Goal: Obtain resource: Download file/media

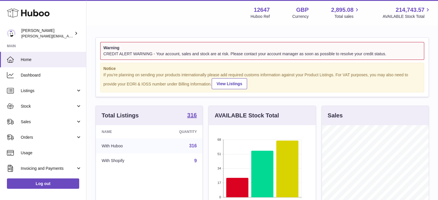
scroll to position [90, 107]
click at [42, 106] on span "Stock" at bounding box center [48, 106] width 55 height 5
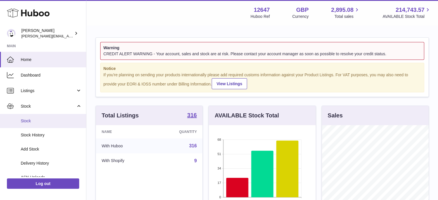
click at [31, 120] on span "Stock" at bounding box center [51, 120] width 61 height 5
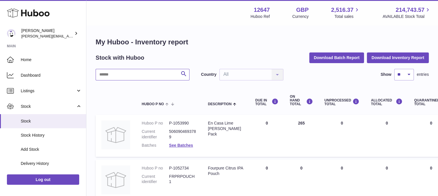
click at [125, 71] on input "text" at bounding box center [143, 75] width 94 height 12
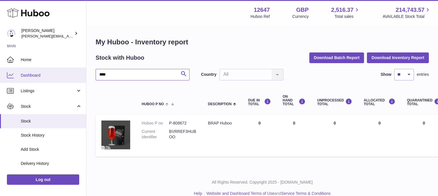
drag, startPoint x: 118, startPoint y: 76, endPoint x: 69, endPoint y: 79, distance: 49.4
click at [69, 79] on div "Huboo Pinter peter@pinter.co.uk Main Home Dashboard Listings Not with Huboo Lis…" at bounding box center [219, 102] width 438 height 205
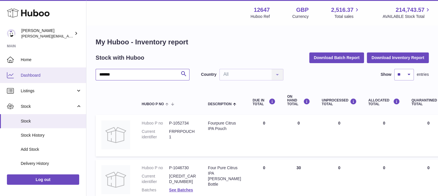
scroll to position [72, 99]
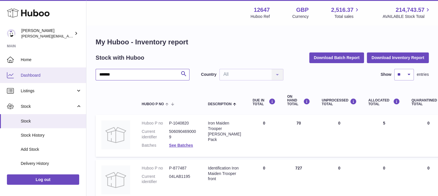
drag, startPoint x: 113, startPoint y: 74, endPoint x: 52, endPoint y: 78, distance: 61.5
click at [52, 78] on div "Huboo Pinter peter@pinter.co.uk Main Home Dashboard Listings Not with Huboo Lis…" at bounding box center [219, 147] width 438 height 294
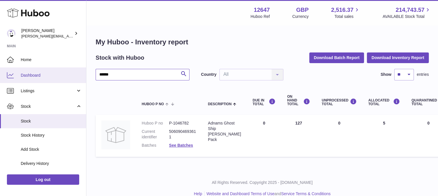
drag, startPoint x: 89, startPoint y: 74, endPoint x: 74, endPoint y: 74, distance: 15.0
click at [74, 74] on div "Huboo Pinter peter@pinter.co.uk Main Home Dashboard Listings Not with Huboo Lis…" at bounding box center [219, 102] width 438 height 205
drag, startPoint x: 69, startPoint y: 72, endPoint x: 38, endPoint y: 75, distance: 31.0
click at [39, 75] on div "**********" at bounding box center [219, 102] width 438 height 205
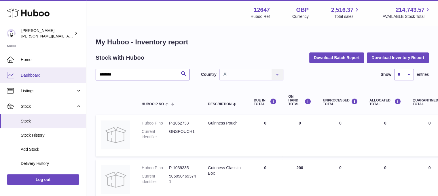
drag, startPoint x: 121, startPoint y: 76, endPoint x: 8, endPoint y: 79, distance: 113.0
click at [8, 79] on div "Huboo Pinter peter@pinter.co.uk Main Home Dashboard Listings Not with Huboo Lis…" at bounding box center [219, 169] width 438 height 339
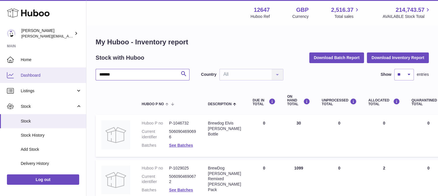
drag, startPoint x: 119, startPoint y: 70, endPoint x: 78, endPoint y: 72, distance: 41.3
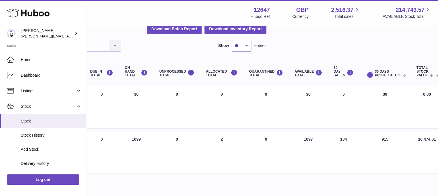
scroll to position [29, 0]
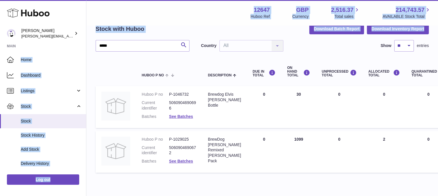
drag, startPoint x: 127, startPoint y: 39, endPoint x: 26, endPoint y: 45, distance: 101.6
click at [27, 45] on div "Huboo Pinter peter@pinter.co.uk Main Home Dashboard Listings Not with Huboo Lis…" at bounding box center [219, 96] width 438 height 250
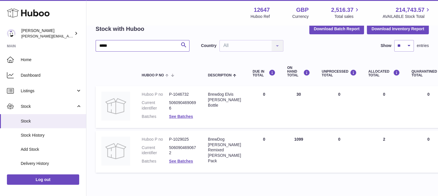
drag, startPoint x: 107, startPoint y: 46, endPoint x: 60, endPoint y: 46, distance: 46.7
click at [60, 46] on div "Huboo Pinter peter@pinter.co.uk Main Home Dashboard Listings Not with Huboo Lis…" at bounding box center [219, 96] width 438 height 250
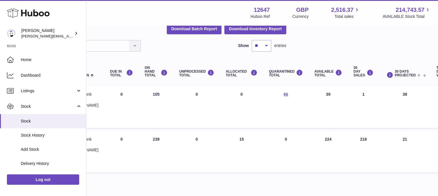
scroll to position [29, 0]
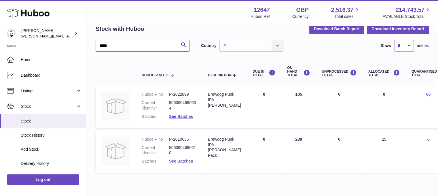
drag, startPoint x: 130, startPoint y: 43, endPoint x: 54, endPoint y: 47, distance: 76.5
click at [54, 47] on div "Huboo Pinter peter@pinter.co.uk Main Home Dashboard Listings Not with Huboo Lis…" at bounding box center [219, 96] width 438 height 250
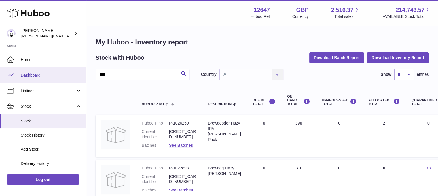
drag, startPoint x: 70, startPoint y: 76, endPoint x: 42, endPoint y: 76, distance: 28.3
drag, startPoint x: 71, startPoint y: 82, endPoint x: 64, endPoint y: 82, distance: 7.8
click at [64, 82] on div "**********" at bounding box center [219, 169] width 438 height 339
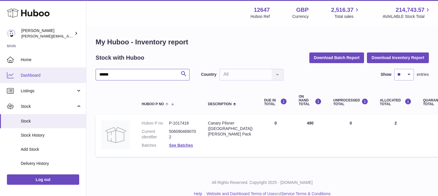
drag, startPoint x: 93, startPoint y: 74, endPoint x: 71, endPoint y: 73, distance: 21.9
click at [86, 74] on div "Huboo Pinter peter@pinter.co.uk Main Home Dashboard Listings Not with Huboo Lis…" at bounding box center [219, 102] width 438 height 205
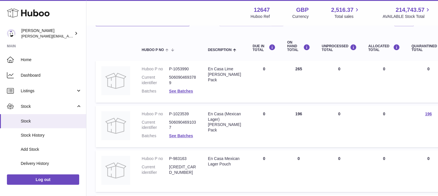
scroll to position [58, 0]
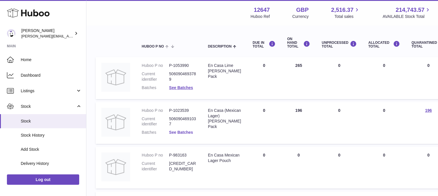
click at [179, 134] on link "See Batches" at bounding box center [181, 132] width 24 height 5
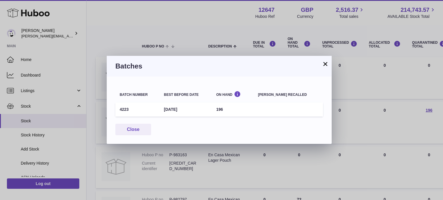
click at [324, 63] on button "×" at bounding box center [325, 64] width 7 height 7
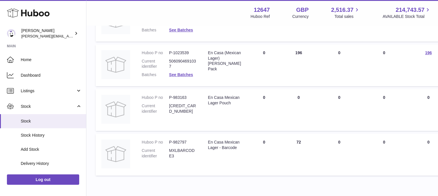
scroll to position [0, 0]
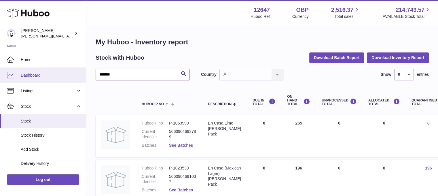
drag, startPoint x: 67, startPoint y: 76, endPoint x: 54, endPoint y: 77, distance: 13.9
click at [54, 77] on div "Huboo Pinter peter@pinter.co.uk Main Home Dashboard Listings Not with Huboo Lis…" at bounding box center [219, 169] width 438 height 339
click at [112, 77] on input "*******" at bounding box center [143, 75] width 94 height 12
drag, startPoint x: 129, startPoint y: 76, endPoint x: 61, endPoint y: 78, distance: 68.7
click at [61, 78] on div "Huboo Pinter peter@pinter.co.uk Main Home Dashboard Listings Not with Huboo Lis…" at bounding box center [219, 169] width 438 height 339
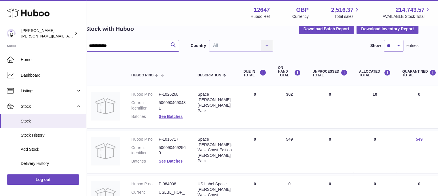
scroll to position [29, 0]
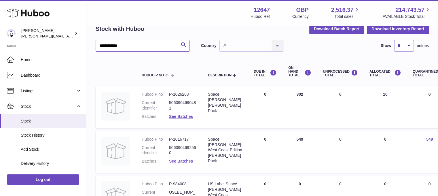
drag, startPoint x: 127, startPoint y: 43, endPoint x: 62, endPoint y: 49, distance: 65.7
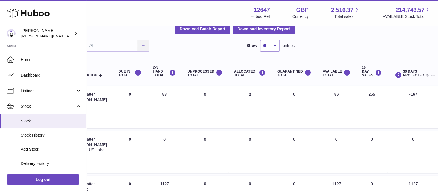
scroll to position [29, 0]
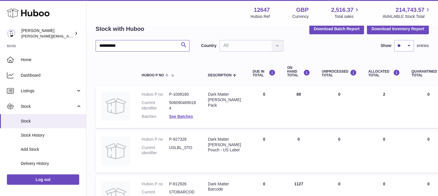
drag, startPoint x: 125, startPoint y: 46, endPoint x: 31, endPoint y: 50, distance: 94.3
click at [33, 50] on div "**********" at bounding box center [219, 163] width 438 height 384
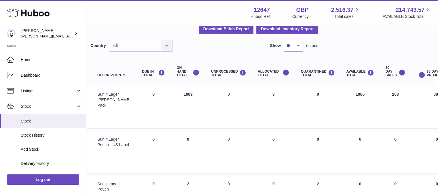
scroll to position [29, 0]
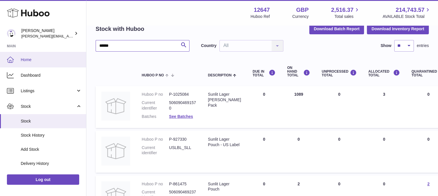
drag, startPoint x: 117, startPoint y: 44, endPoint x: 59, endPoint y: 54, distance: 58.8
click at [60, 54] on div "Huboo Pinter peter@pinter.co.uk Main Home Dashboard Listings Not with Huboo Lis…" at bounding box center [219, 140] width 438 height 339
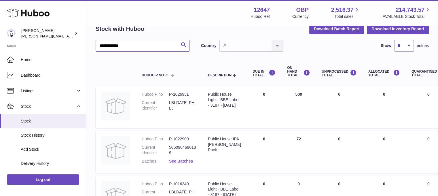
drag, startPoint x: 128, startPoint y: 45, endPoint x: 93, endPoint y: 53, distance: 36.5
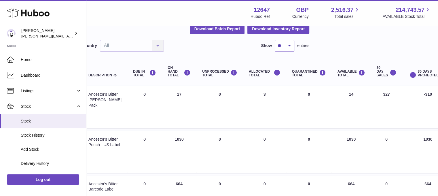
scroll to position [29, 0]
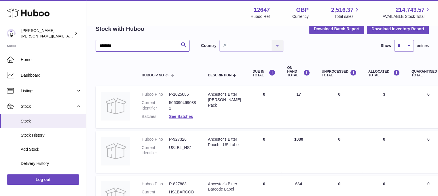
drag, startPoint x: 123, startPoint y: 43, endPoint x: 32, endPoint y: 47, distance: 90.9
click at [32, 47] on div "Huboo Pinter peter@pinter.co.uk Main Home Dashboard Listings Not with Huboo Lis…" at bounding box center [219, 140] width 438 height 339
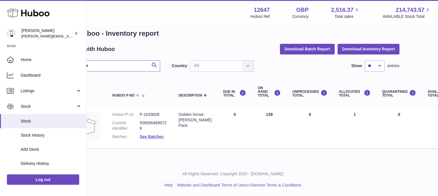
scroll to position [9, 0]
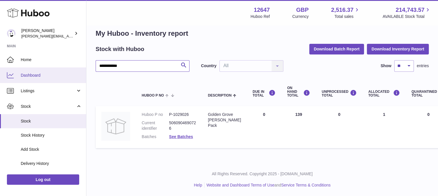
drag, startPoint x: 143, startPoint y: 67, endPoint x: 22, endPoint y: 71, distance: 121.4
click at [22, 71] on div "**********" at bounding box center [219, 93] width 438 height 205
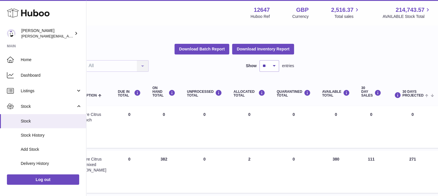
scroll to position [9, 0]
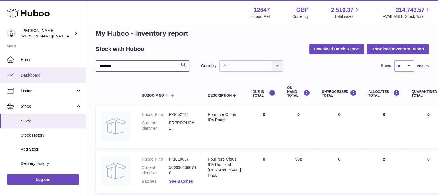
drag, startPoint x: 107, startPoint y: 66, endPoint x: 55, endPoint y: 68, distance: 51.9
click at [56, 68] on div "Huboo Pinter peter@pinter.co.uk Main Home Dashboard Listings Not with Huboo Lis…" at bounding box center [219, 116] width 438 height 250
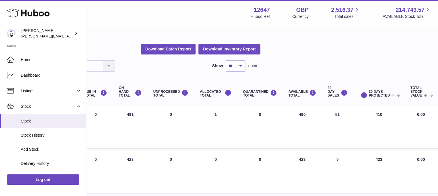
scroll to position [9, 0]
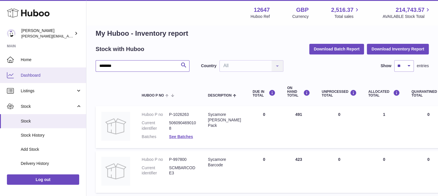
drag, startPoint x: 120, startPoint y: 62, endPoint x: 14, endPoint y: 68, distance: 107.1
click at [14, 68] on div "Huboo Pinter peter@pinter.co.uk Main Home Dashboard Listings Not with Huboo Lis…" at bounding box center [219, 138] width 438 height 294
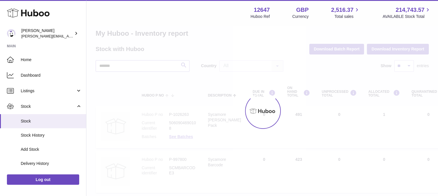
scroll to position [4, 0]
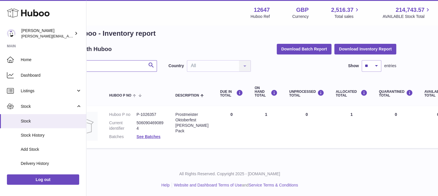
scroll to position [9, 0]
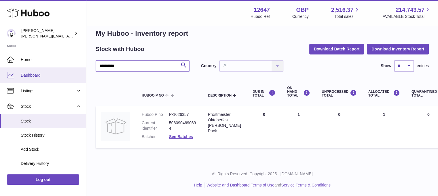
drag, startPoint x: 122, startPoint y: 67, endPoint x: 20, endPoint y: 69, distance: 101.8
click at [20, 69] on div "**********" at bounding box center [219, 93] width 438 height 205
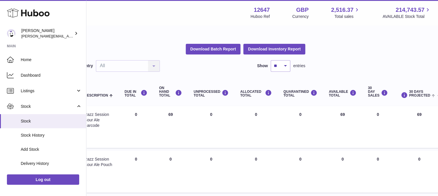
scroll to position [9, 0]
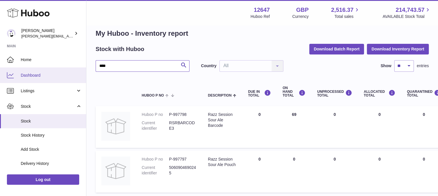
drag, startPoint x: 51, startPoint y: 69, endPoint x: 43, endPoint y: 70, distance: 8.2
click at [43, 70] on div "Huboo Pinter peter@pinter.co.uk Main Home Dashboard Listings Not with Huboo Lis…" at bounding box center [219, 116] width 438 height 250
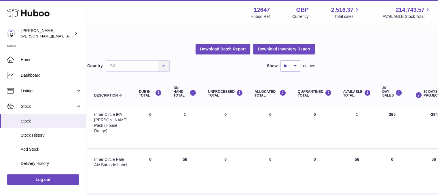
scroll to position [9, 0]
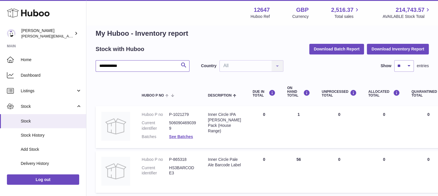
drag, startPoint x: 35, startPoint y: 66, endPoint x: -3, endPoint y: 67, distance: 38.4
click at [0, 67] on html ".st0{fill:#141414;}" at bounding box center [219, 89] width 438 height 196
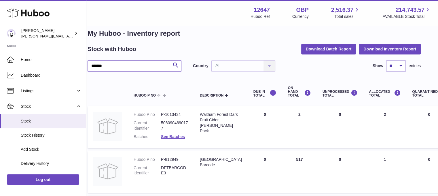
scroll to position [9, 0]
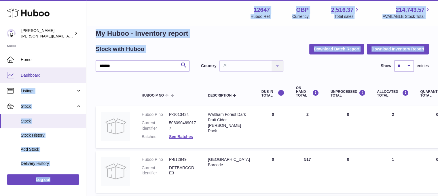
drag, startPoint x: 132, startPoint y: 64, endPoint x: 82, endPoint y: 71, distance: 50.7
click at [82, 71] on div "Huboo Pinter peter@pinter.co.uk Main Home Dashboard Listings Not with Huboo Lis…" at bounding box center [219, 138] width 438 height 294
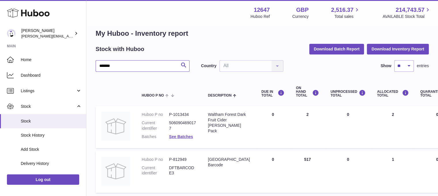
click at [120, 64] on input "*******" at bounding box center [143, 66] width 94 height 12
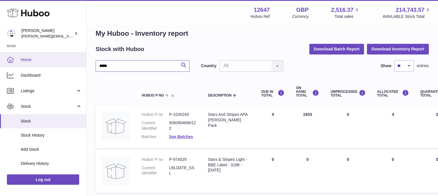
drag, startPoint x: 117, startPoint y: 60, endPoint x: 63, endPoint y: 63, distance: 54.0
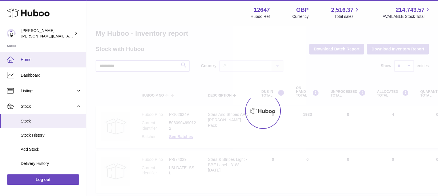
scroll to position [4, 0]
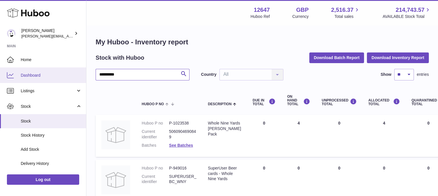
drag, startPoint x: 84, startPoint y: 82, endPoint x: 75, endPoint y: 82, distance: 9.3
click at [75, 82] on div "**********" at bounding box center [219, 147] width 438 height 294
drag, startPoint x: 122, startPoint y: 76, endPoint x: 67, endPoint y: 79, distance: 55.5
click at [67, 79] on div "**********" at bounding box center [219, 192] width 438 height 384
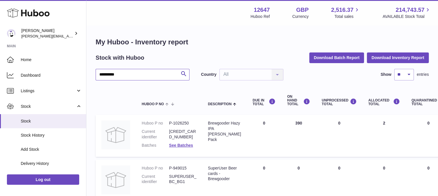
click at [125, 71] on input "**********" at bounding box center [143, 75] width 94 height 12
drag, startPoint x: 125, startPoint y: 71, endPoint x: 71, endPoint y: 76, distance: 54.4
click at [71, 76] on div "**********" at bounding box center [219, 192] width 438 height 384
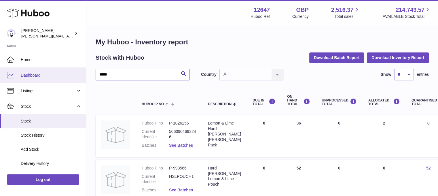
drag, startPoint x: 118, startPoint y: 74, endPoint x: 73, endPoint y: 75, distance: 45.0
click at [73, 75] on div "Huboo Pinter peter@pinter.co.uk Main Home Dashboard Listings Not with Huboo Lis…" at bounding box center [219, 170] width 438 height 340
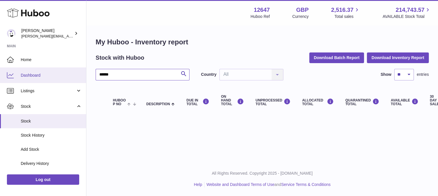
drag, startPoint x: 58, startPoint y: 78, endPoint x: 49, endPoint y: 78, distance: 9.5
click at [49, 78] on div "Huboo Pinter peter@pinter.co.uk Main Home Dashboard Listings Not with Huboo Lis…" at bounding box center [219, 98] width 438 height 196
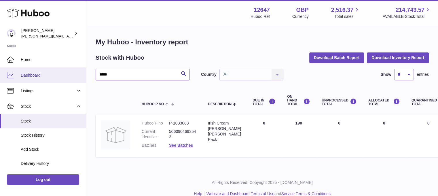
drag, startPoint x: 113, startPoint y: 76, endPoint x: 69, endPoint y: 79, distance: 43.3
click at [69, 79] on div "Huboo Pinter peter@pinter.co.uk Main Home Dashboard Listings Not with Huboo Lis…" at bounding box center [219, 102] width 438 height 205
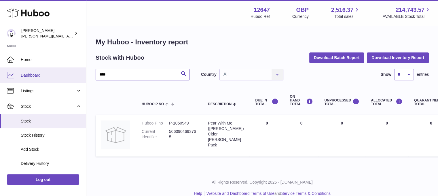
drag, startPoint x: 108, startPoint y: 74, endPoint x: 75, endPoint y: 74, distance: 33.4
click at [75, 74] on div "Huboo Pinter peter@pinter.co.uk Main Home Dashboard Listings Not with Huboo Lis…" at bounding box center [219, 102] width 438 height 205
click at [117, 73] on input "****" at bounding box center [143, 75] width 94 height 12
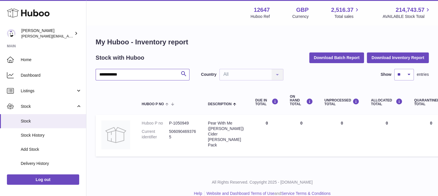
type input "**********"
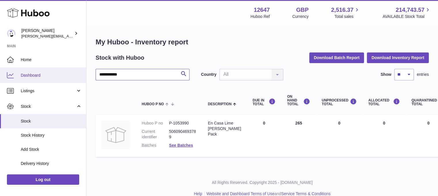
drag, startPoint x: 125, startPoint y: 74, endPoint x: 51, endPoint y: 78, distance: 73.3
click at [52, 78] on div "**********" at bounding box center [219, 102] width 438 height 205
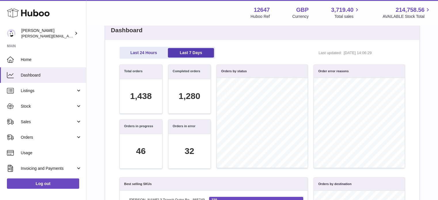
scroll to position [66, 279]
click at [43, 112] on link "Stock" at bounding box center [43, 107] width 86 height 16
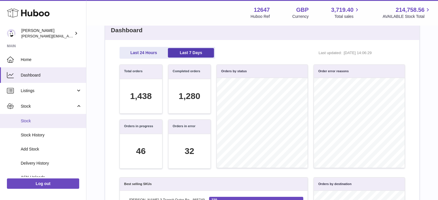
click at [42, 121] on span "Stock" at bounding box center [51, 120] width 61 height 5
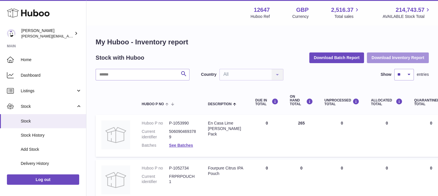
click at [414, 58] on button "Download Inventory Report" at bounding box center [398, 57] width 62 height 10
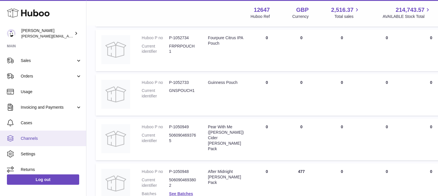
scroll to position [144, 0]
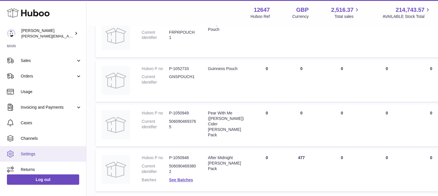
click at [36, 150] on link "Settings" at bounding box center [43, 154] width 86 height 16
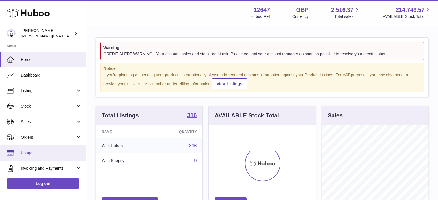
scroll to position [61, 0]
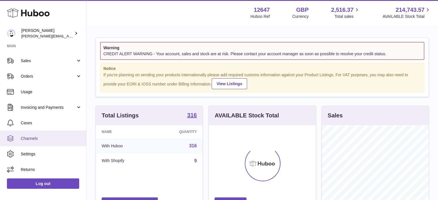
click at [35, 137] on span "Channels" at bounding box center [51, 138] width 61 height 5
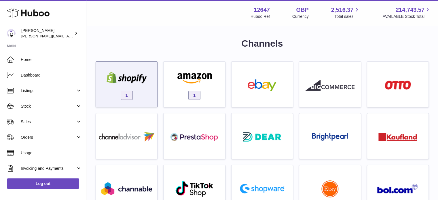
click at [145, 82] on img at bounding box center [126, 78] width 49 height 12
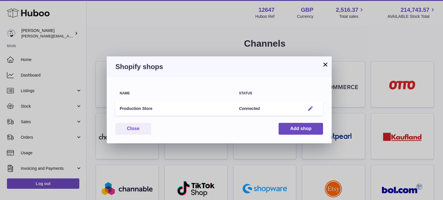
click at [308, 107] on em "button" at bounding box center [310, 109] width 6 height 6
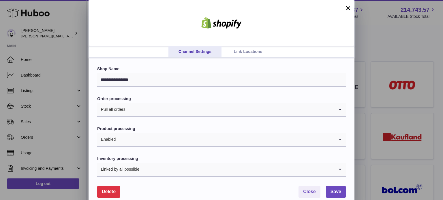
click at [120, 108] on div "Pull all orders" at bounding box center [215, 109] width 237 height 13
click at [287, 14] on div at bounding box center [221, 23] width 266 height 46
click at [116, 112] on div "Pull all orders" at bounding box center [215, 109] width 237 height 13
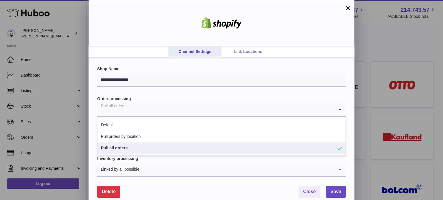
click at [292, 25] on div at bounding box center [221, 23] width 266 height 46
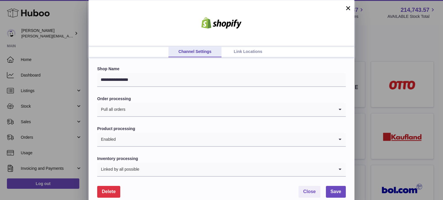
click at [348, 8] on button "×" at bounding box center [347, 8] width 7 height 7
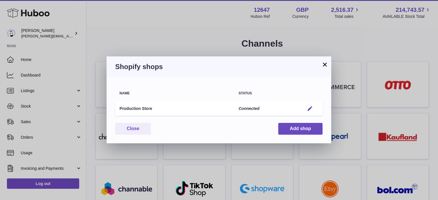
click at [325, 65] on button "×" at bounding box center [325, 64] width 7 height 7
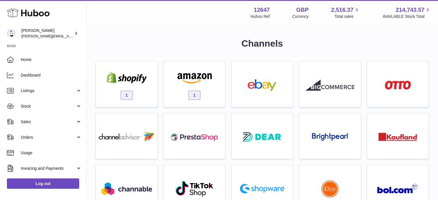
click at [319, 40] on h1 "Channels" at bounding box center [263, 43] width 334 height 12
